Goal: Information Seeking & Learning: Check status

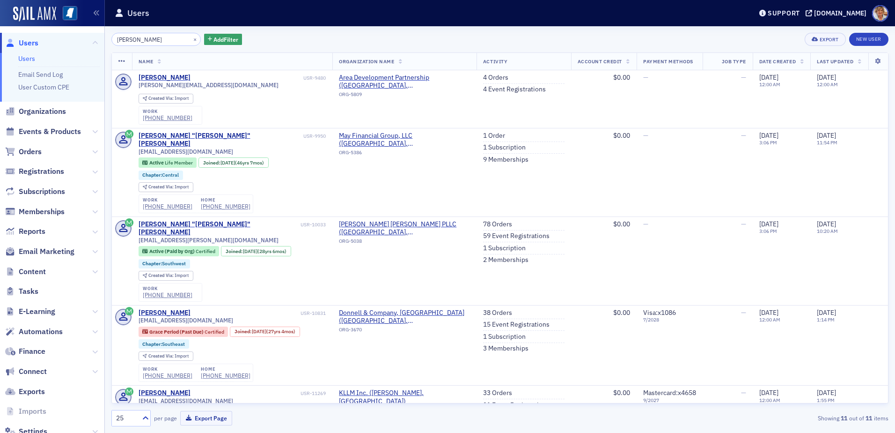
scroll to position [375, 0]
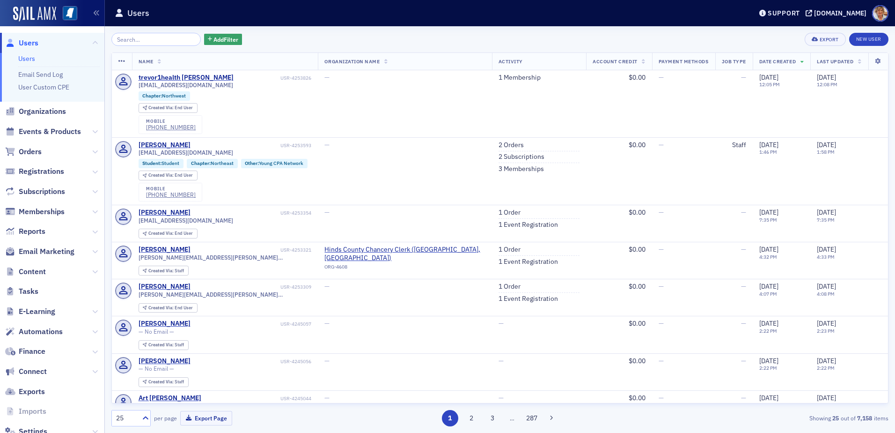
click at [42, 149] on span "Orders" at bounding box center [52, 151] width 104 height 20
click at [140, 39] on input "search" at bounding box center [155, 39] width 89 height 13
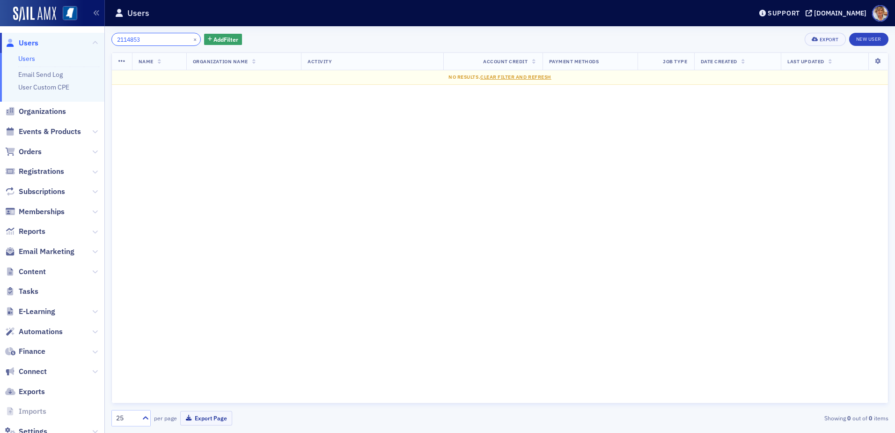
click at [169, 39] on input "2114853" at bounding box center [155, 39] width 89 height 13
type input "2"
type input "2114"
click at [41, 153] on span "Orders" at bounding box center [30, 152] width 23 height 10
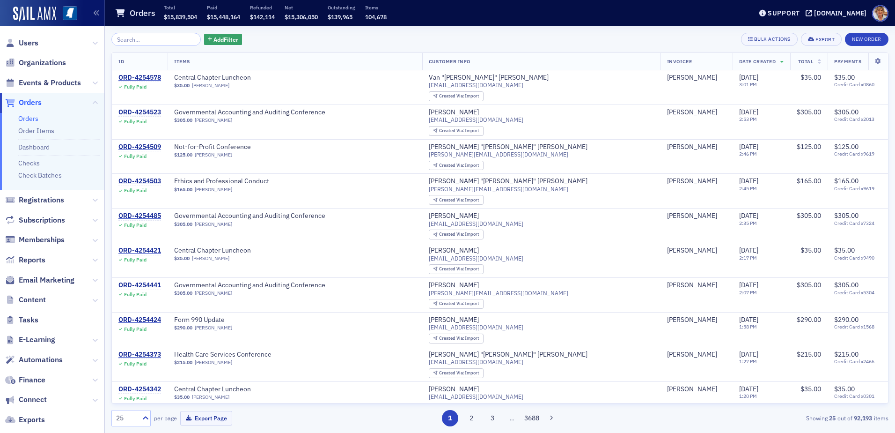
click at [36, 117] on link "Orders" at bounding box center [28, 118] width 20 height 8
click at [145, 38] on input "search" at bounding box center [155, 39] width 89 height 13
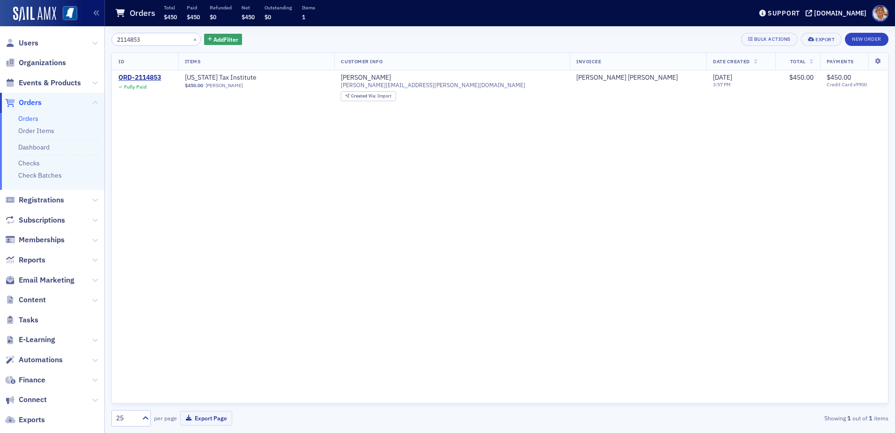
click at [166, 39] on input "2114853" at bounding box center [155, 39] width 89 height 13
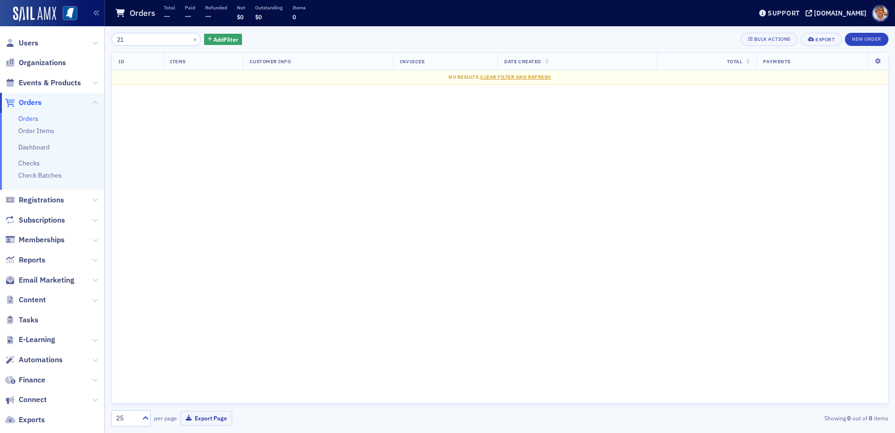
type input "2"
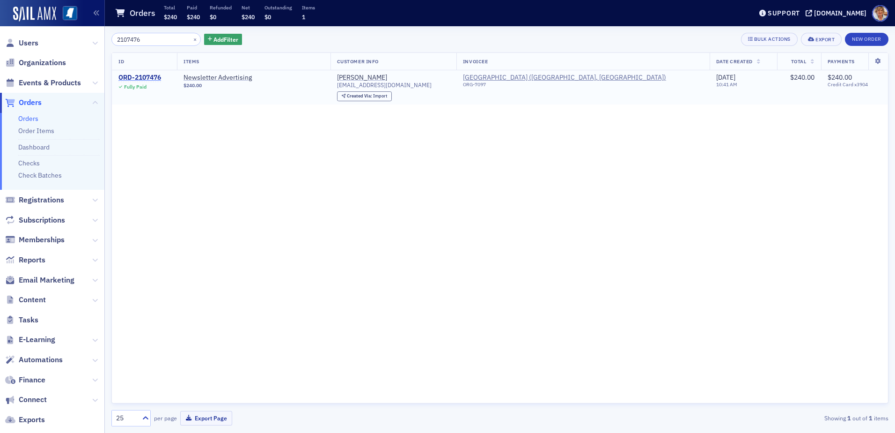
type input "2107476"
click at [138, 76] on div "ORD-2107476" at bounding box center [139, 78] width 43 height 8
click at [139, 75] on div "ORD-2107476" at bounding box center [139, 78] width 43 height 8
click at [152, 39] on input "2107476" at bounding box center [155, 39] width 89 height 13
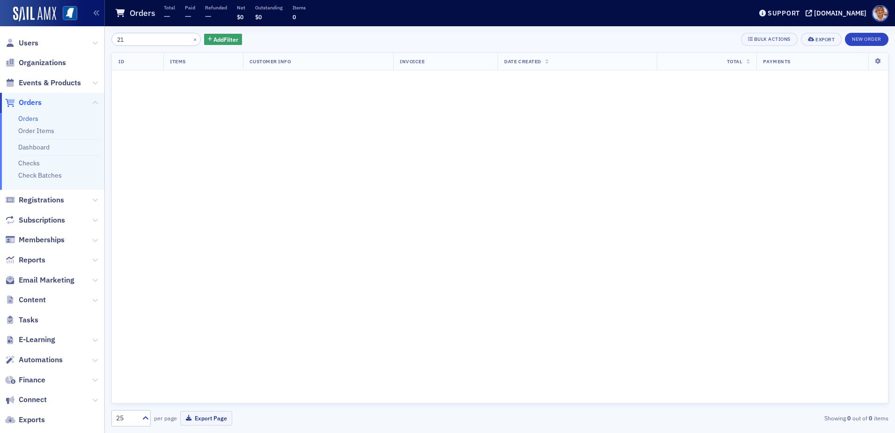
type input "2"
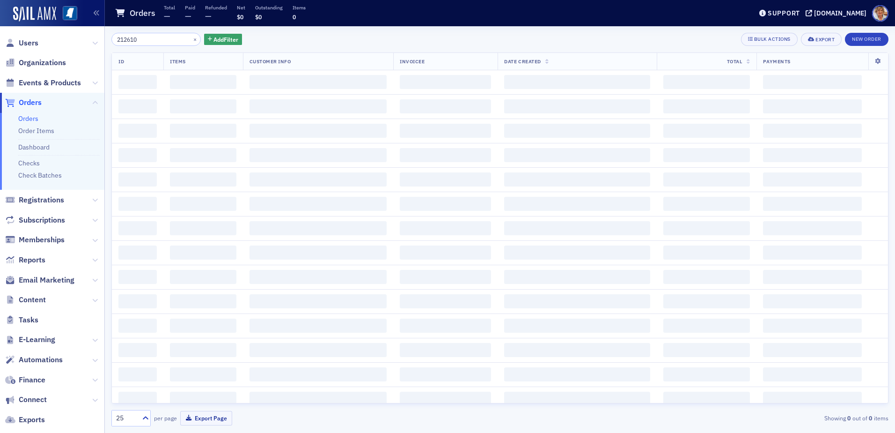
type input "2126105"
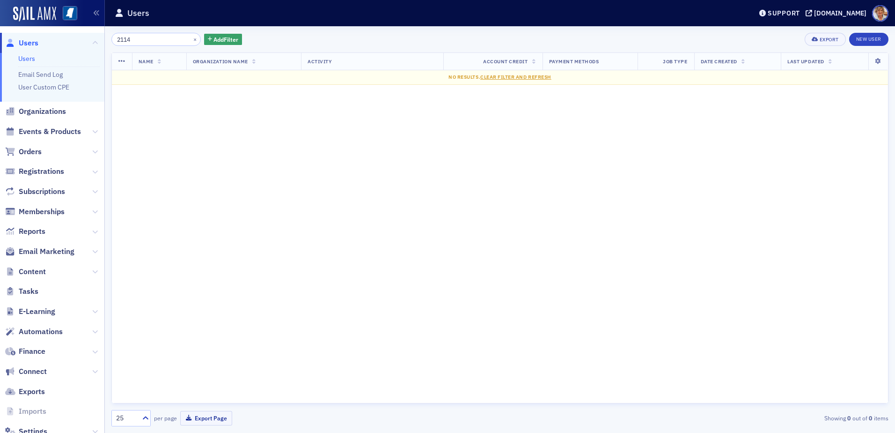
click at [150, 39] on input "2114" at bounding box center [155, 39] width 89 height 13
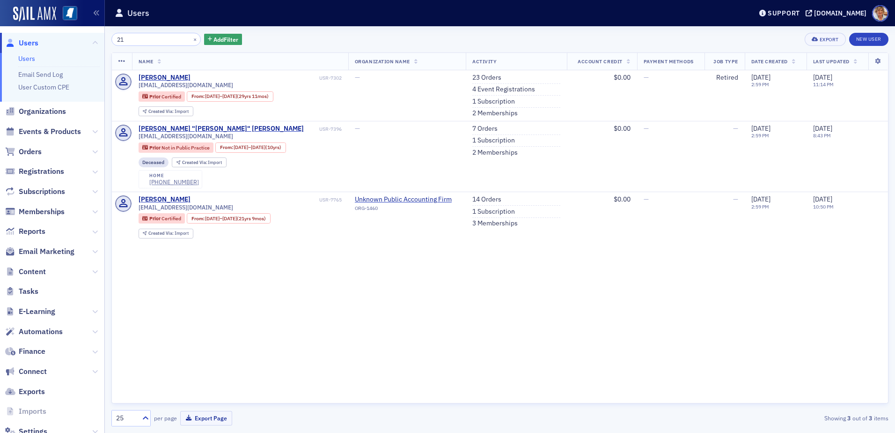
type input "2"
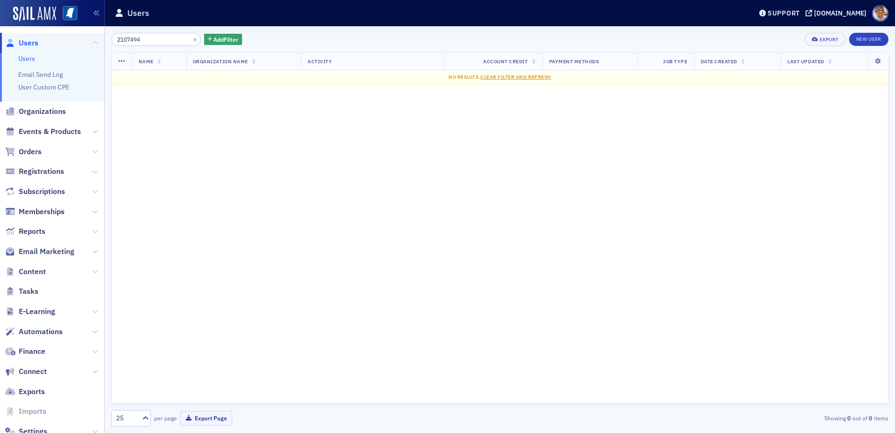
click at [157, 39] on input "2107494" at bounding box center [155, 39] width 89 height 13
type input "2"
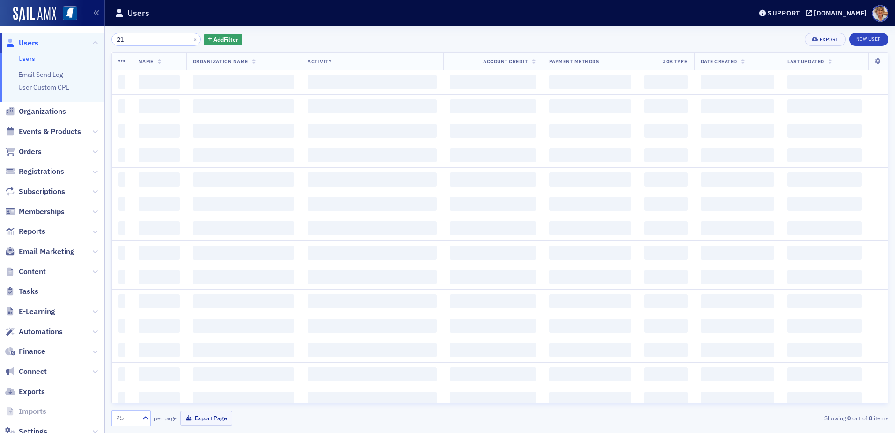
type input "2"
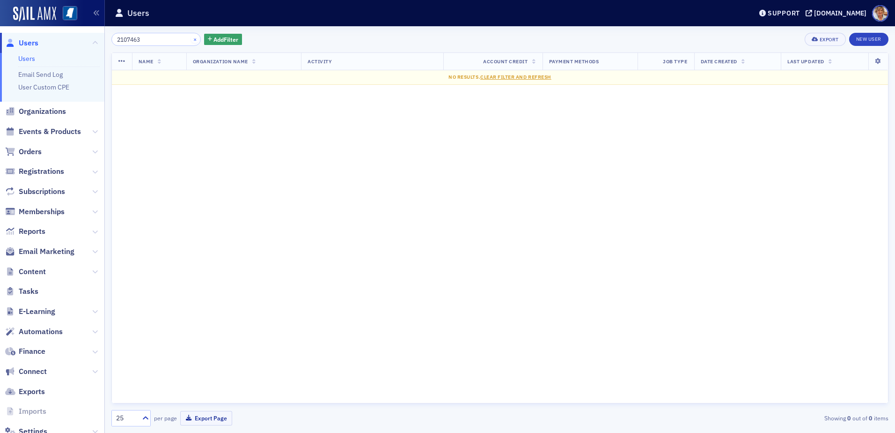
type input "2107463"
click at [191, 40] on button "×" at bounding box center [195, 39] width 8 height 8
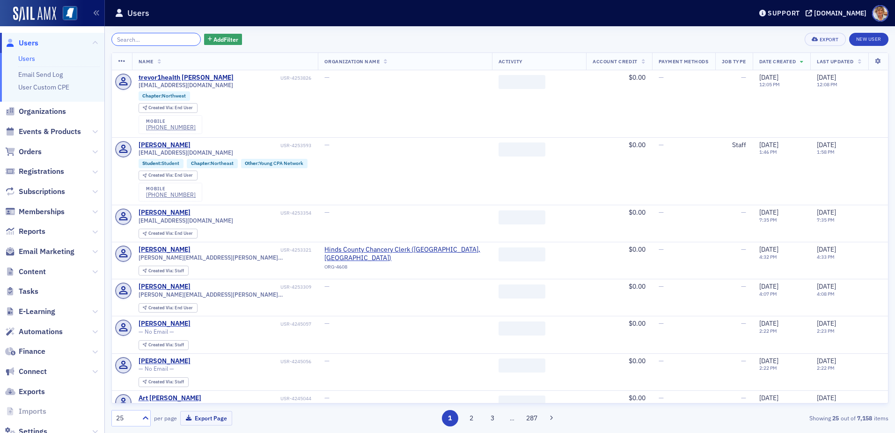
click at [186, 40] on input "search" at bounding box center [155, 39] width 89 height 13
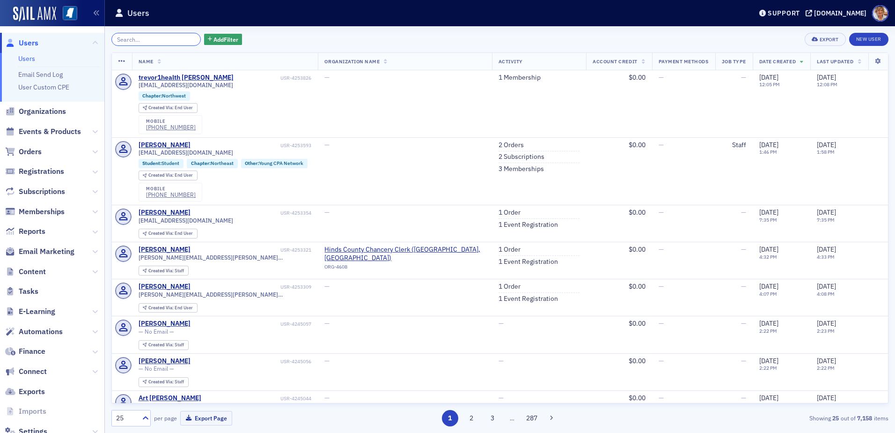
click at [147, 43] on input "search" at bounding box center [155, 39] width 89 height 13
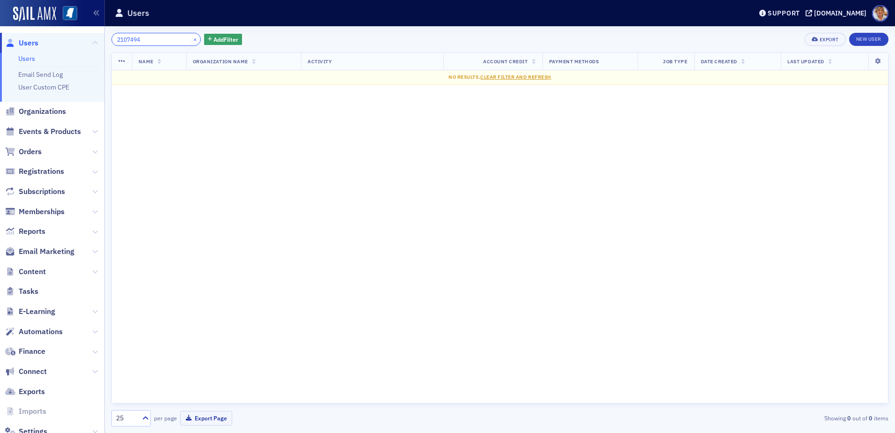
type input "2107494"
click at [191, 38] on button "×" at bounding box center [195, 39] width 8 height 8
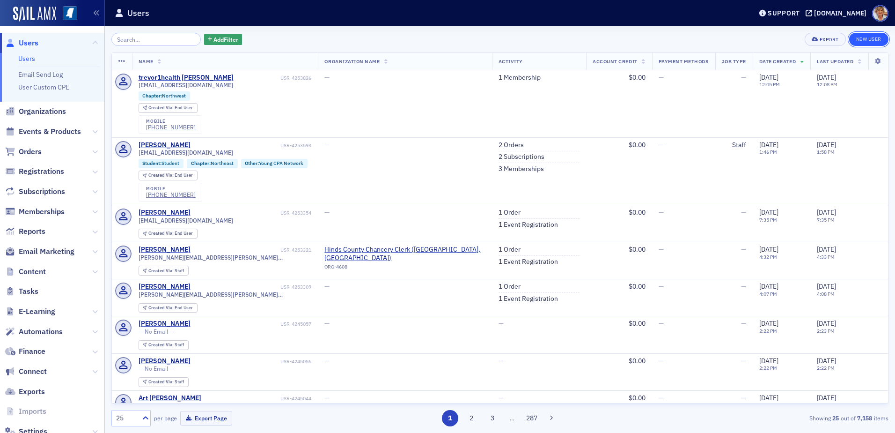
click at [874, 37] on link "New User" at bounding box center [868, 39] width 39 height 13
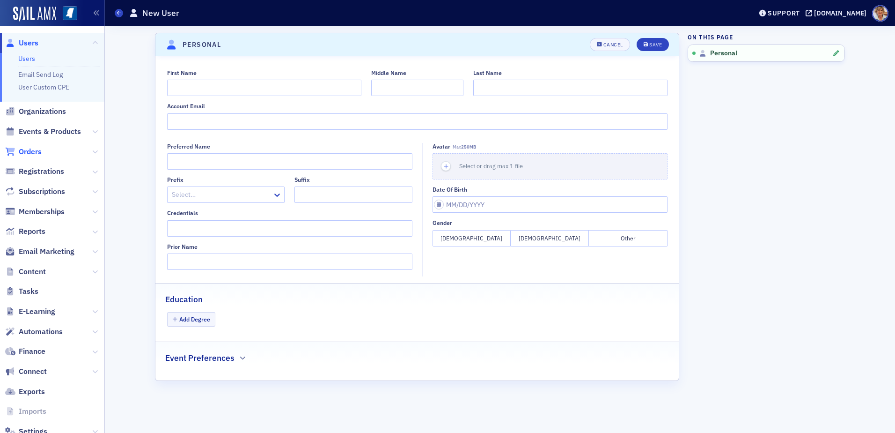
click at [25, 152] on span "Orders" at bounding box center [30, 152] width 23 height 10
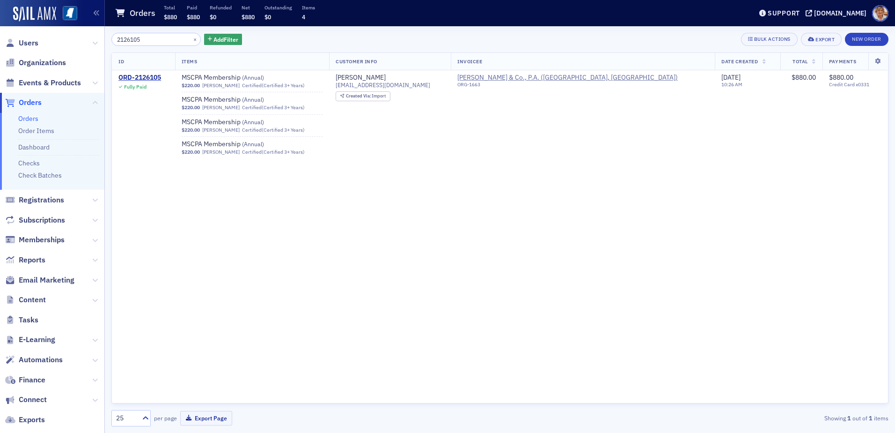
click at [36, 119] on link "Orders" at bounding box center [28, 118] width 20 height 8
click at [159, 40] on input "2126105" at bounding box center [155, 39] width 89 height 13
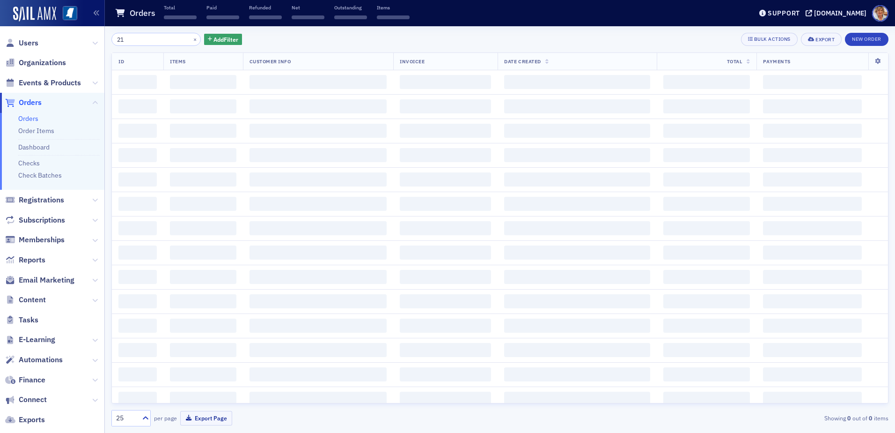
type input "2"
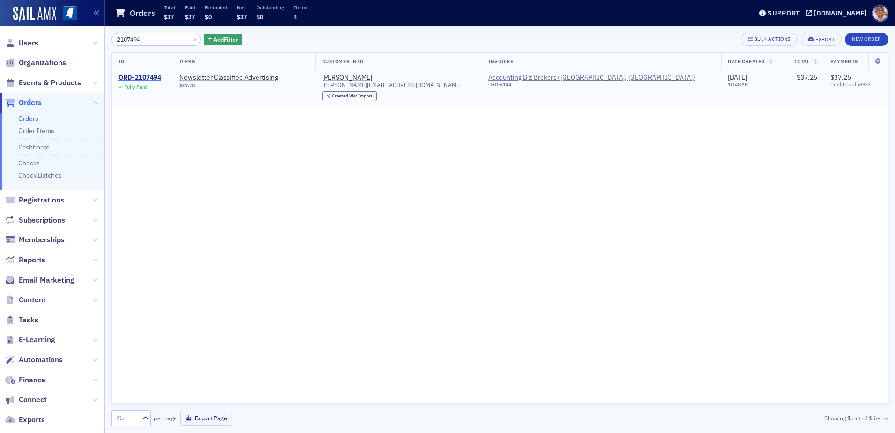
type input "2107494"
click at [127, 78] on div "ORD-2107494" at bounding box center [139, 78] width 43 height 8
click at [191, 40] on button "×" at bounding box center [195, 39] width 8 height 8
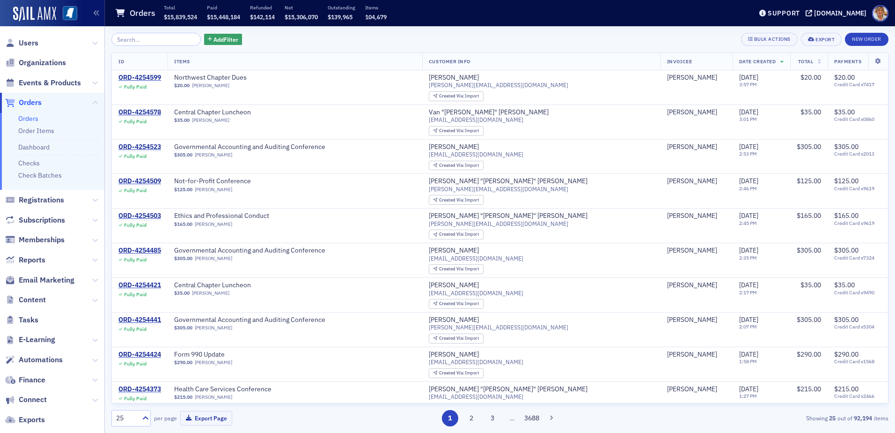
click at [26, 121] on link "Orders" at bounding box center [28, 118] width 20 height 8
click at [150, 39] on input "search" at bounding box center [155, 39] width 89 height 13
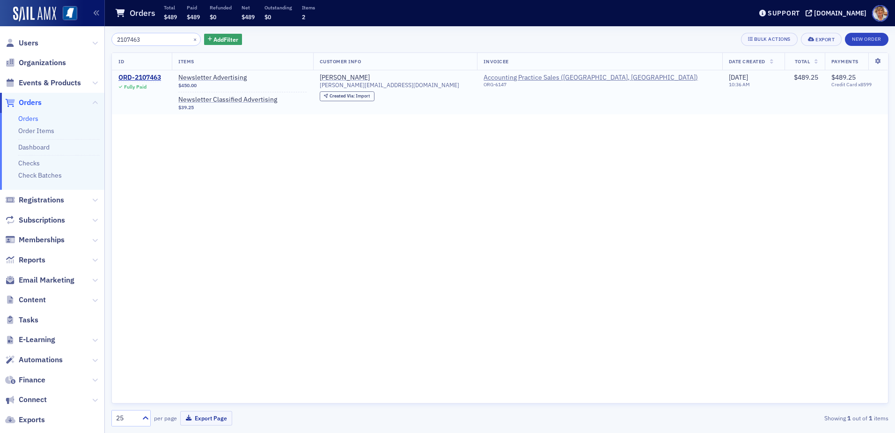
type input "2107463"
click at [126, 73] on td "ORD-2107463 Fully Paid" at bounding box center [142, 92] width 60 height 44
click at [124, 76] on div "ORD-2107463" at bounding box center [139, 78] width 43 height 8
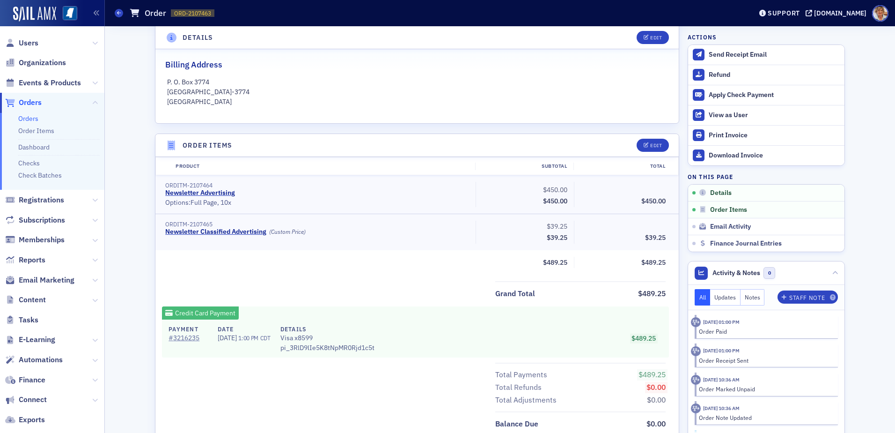
scroll to position [234, 0]
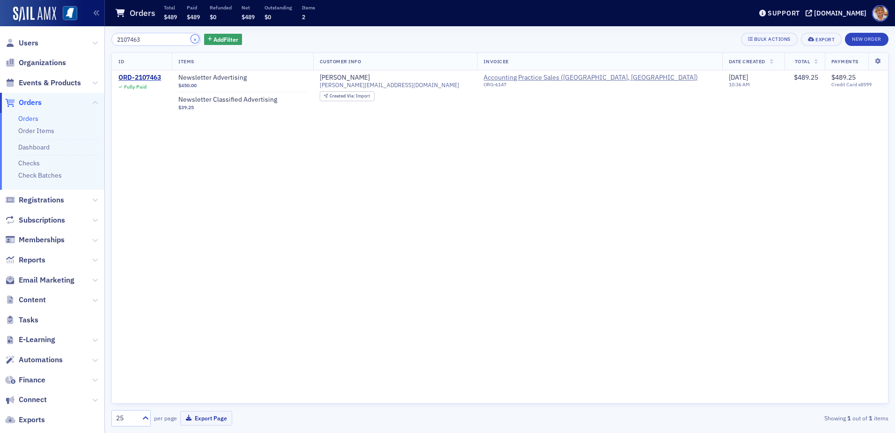
click at [191, 37] on button "×" at bounding box center [195, 39] width 8 height 8
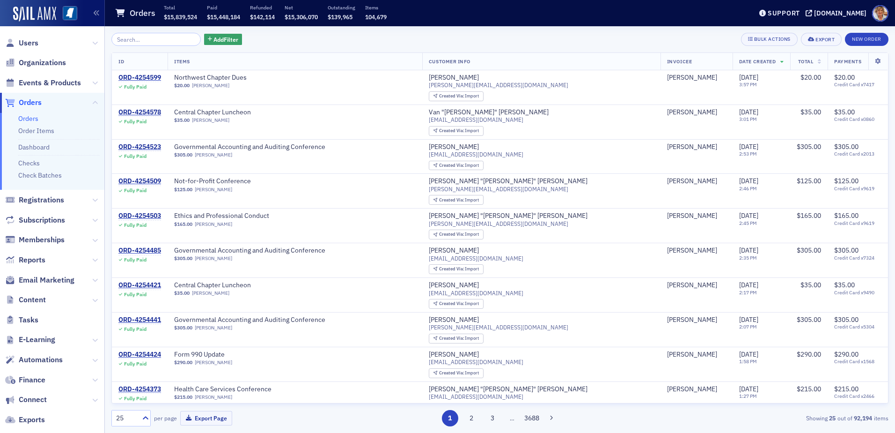
click at [37, 118] on link "Orders" at bounding box center [28, 118] width 20 height 8
click at [149, 41] on input "search" at bounding box center [155, 39] width 89 height 13
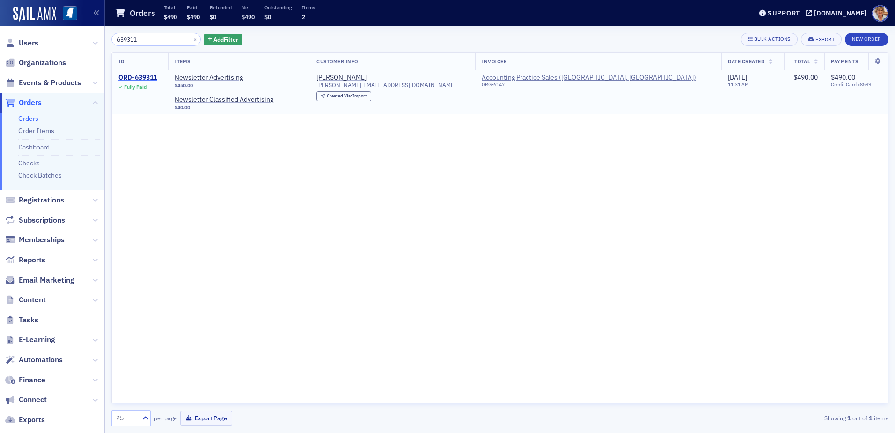
type input "639311"
click at [126, 77] on div "ORD-639311" at bounding box center [137, 78] width 39 height 8
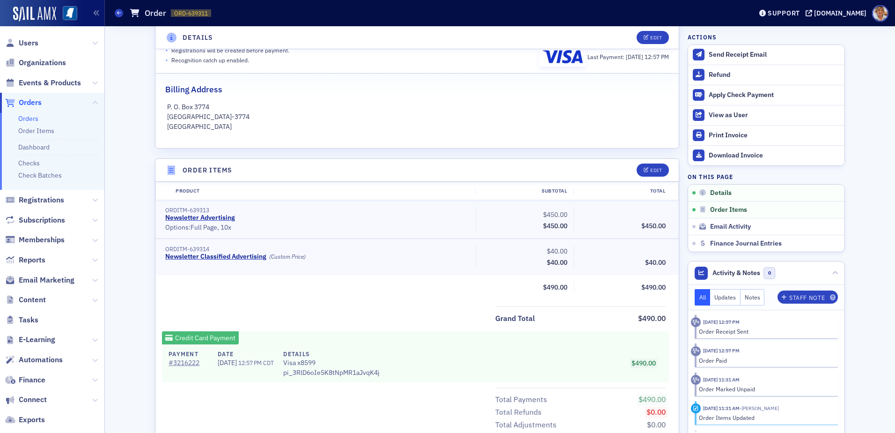
scroll to position [187, 0]
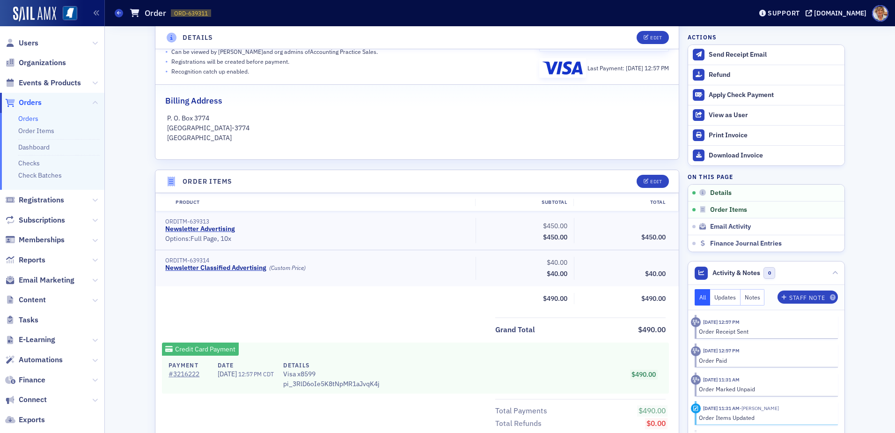
click at [207, 235] on div "• Options: Full Page, 10x" at bounding box center [317, 239] width 304 height 8
click at [209, 227] on link "Newsletter Advertising" at bounding box center [200, 229] width 70 height 8
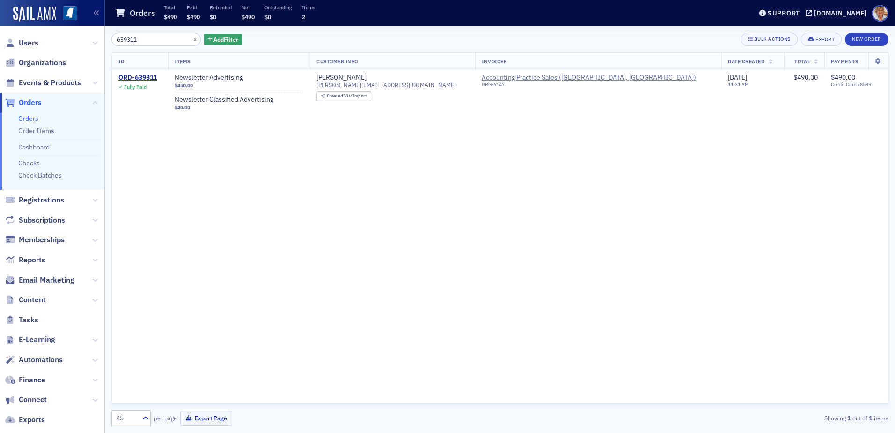
click at [31, 116] on link "Orders" at bounding box center [28, 118] width 20 height 8
click at [191, 42] on button "×" at bounding box center [195, 39] width 8 height 8
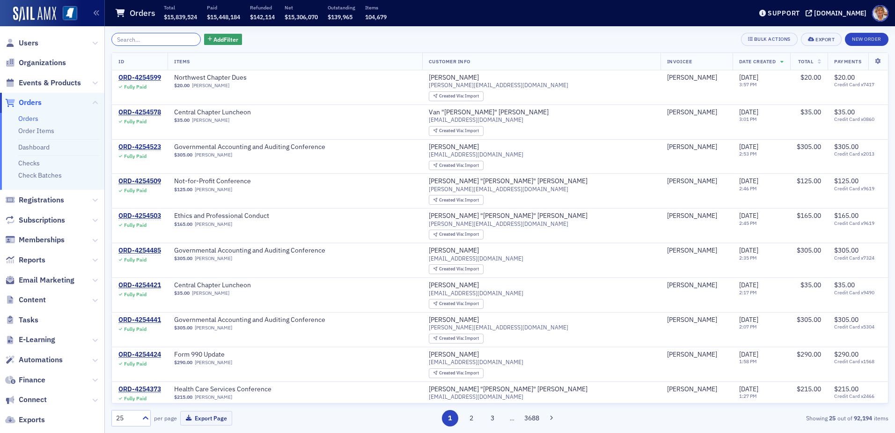
click at [161, 37] on input "search" at bounding box center [155, 39] width 89 height 13
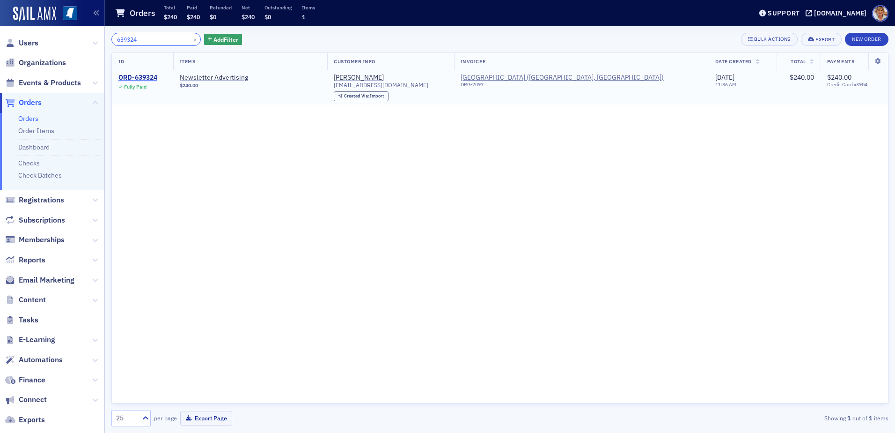
type input "639324"
click at [150, 74] on div "ORD-639324" at bounding box center [137, 78] width 39 height 8
click at [191, 39] on button "×" at bounding box center [195, 39] width 8 height 8
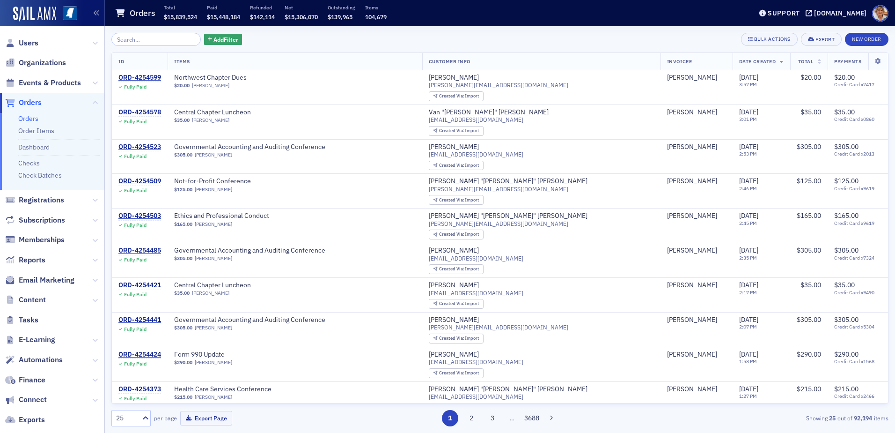
click at [31, 120] on link "Orders" at bounding box center [28, 118] width 20 height 8
click at [158, 39] on input "search" at bounding box center [155, 39] width 89 height 13
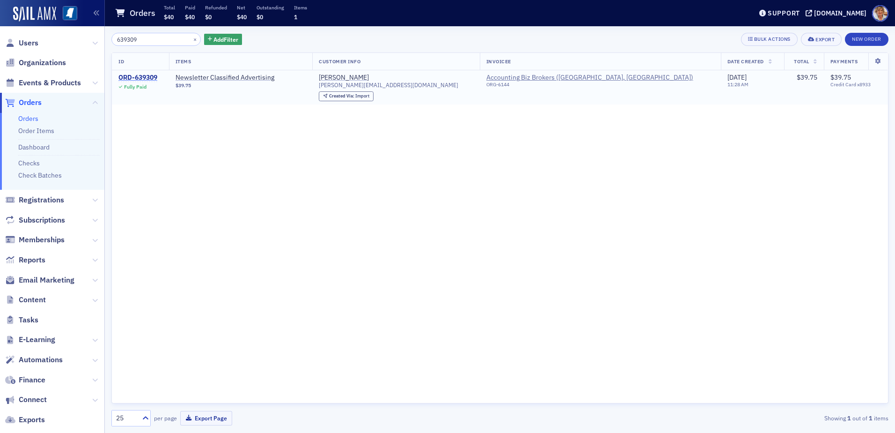
type input "639309"
click at [133, 78] on div "ORD-639309" at bounding box center [137, 78] width 39 height 8
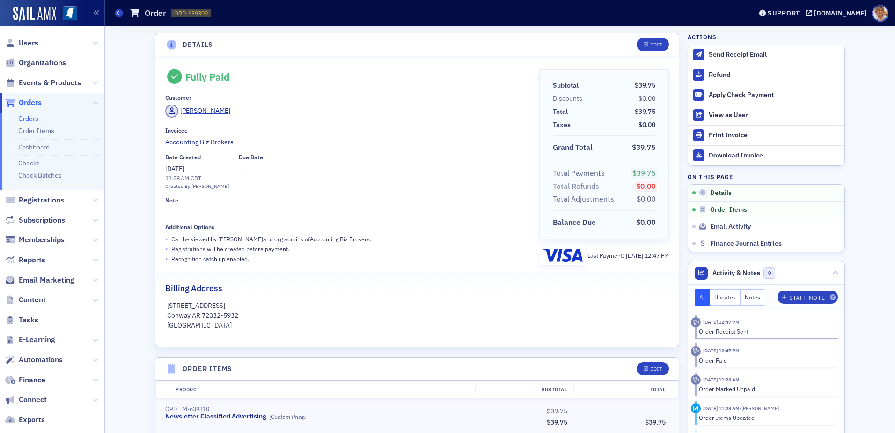
click at [237, 413] on link "Newsletter Classified Advertising" at bounding box center [215, 416] width 101 height 8
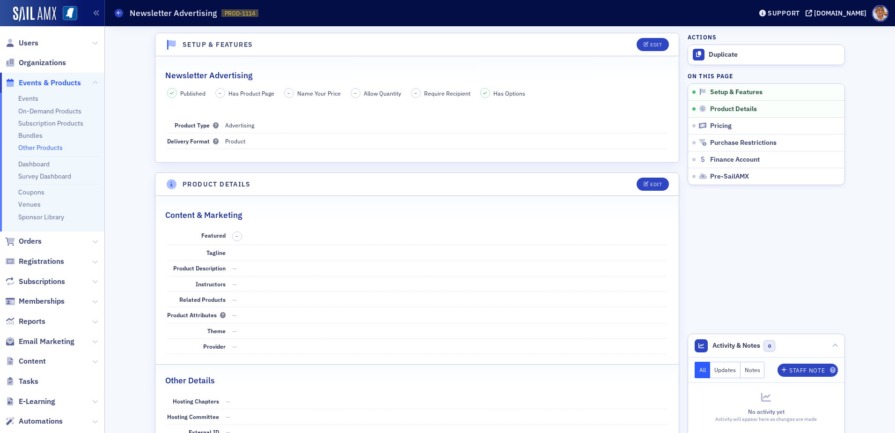
click at [42, 241] on span "Orders" at bounding box center [52, 241] width 104 height 20
click at [33, 241] on span "Orders" at bounding box center [30, 241] width 23 height 10
